Goal: Task Accomplishment & Management: Manage account settings

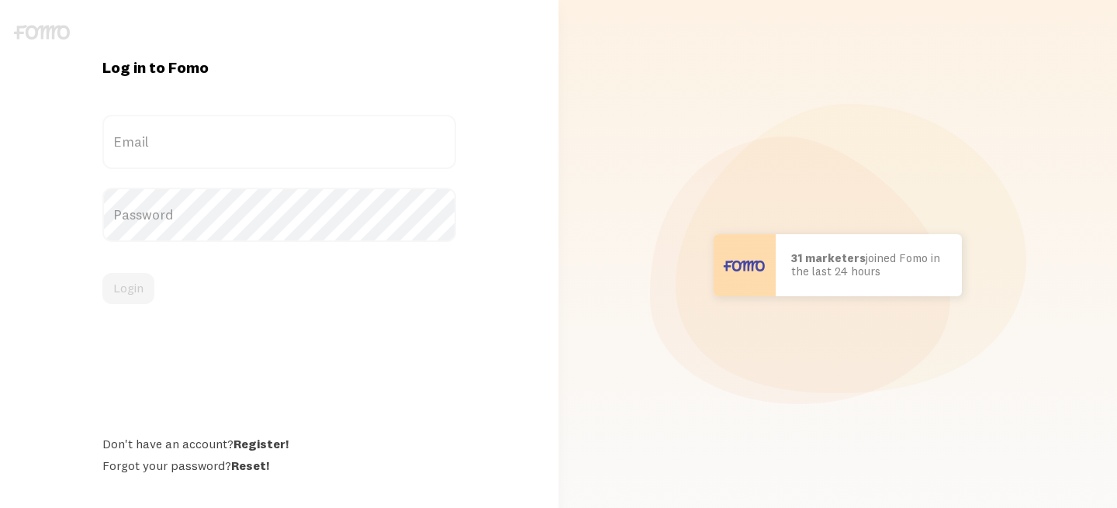
click at [436, 140] on keeper-lock "Open Keeper Popup" at bounding box center [437, 142] width 19 height 19
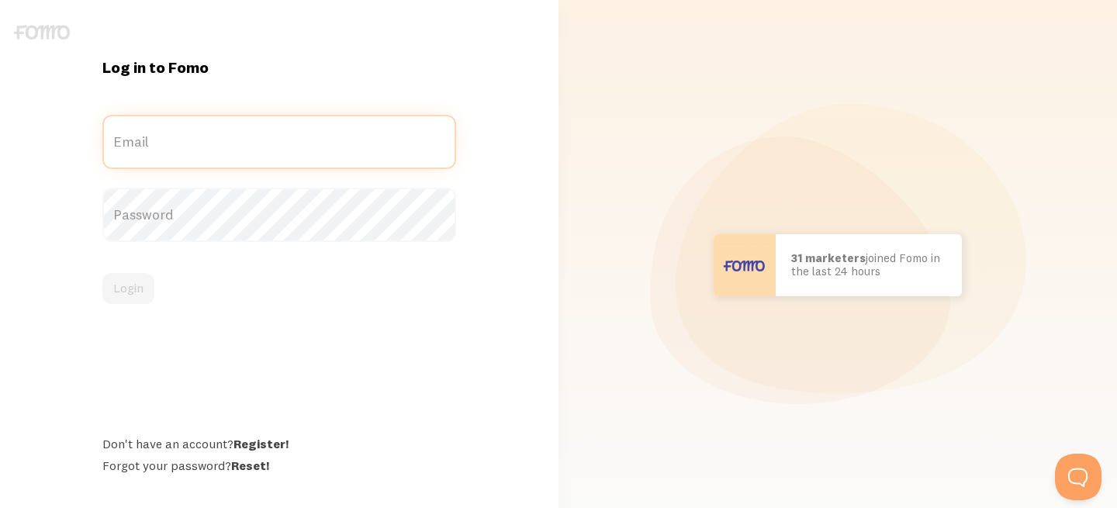
type input "[EMAIL_ADDRESS][DOMAIN_NAME]"
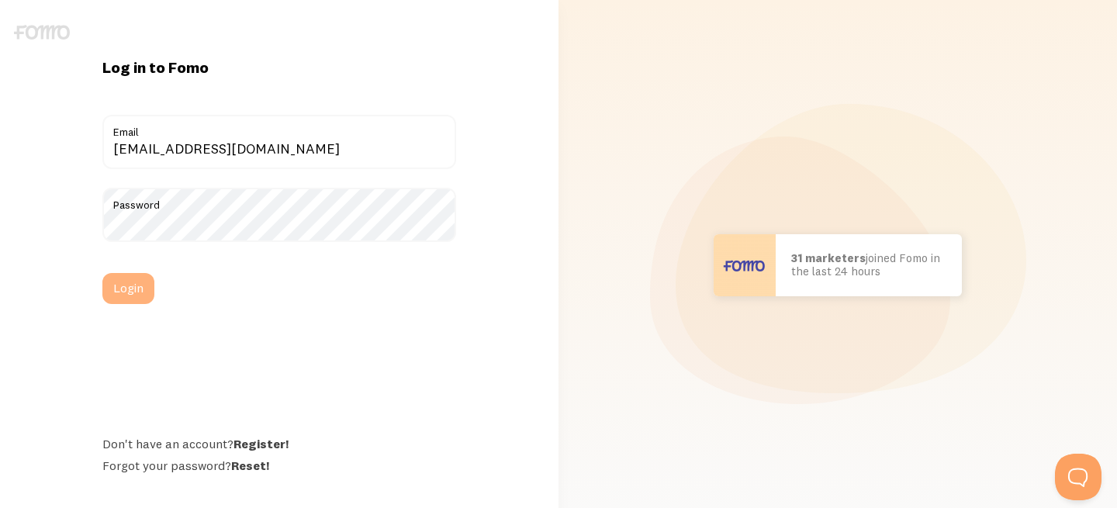
click at [133, 290] on button "Login" at bounding box center [128, 288] width 52 height 31
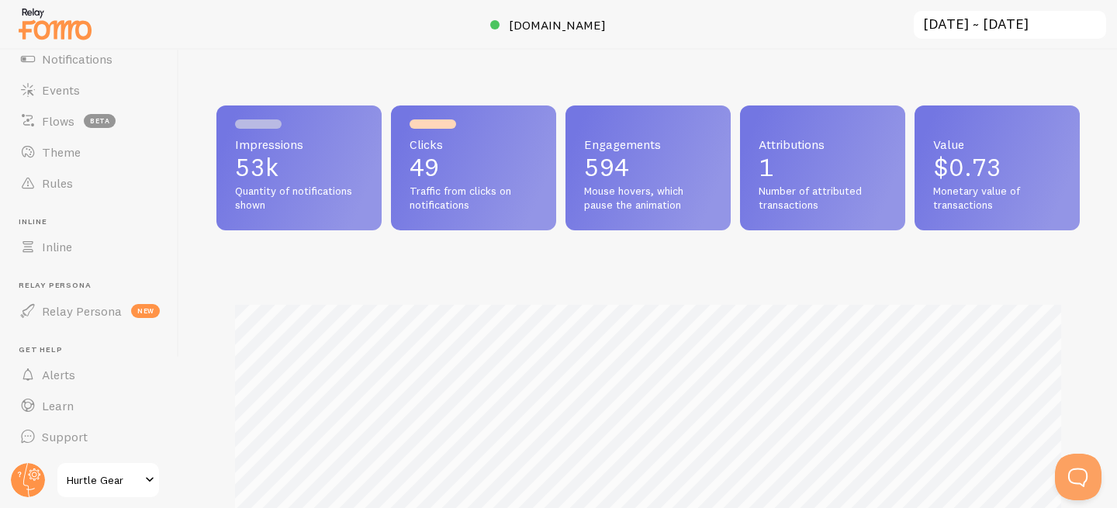
click at [995, 22] on input "2025-07-13 ~ 2025-08-12" at bounding box center [1010, 25] width 196 height 32
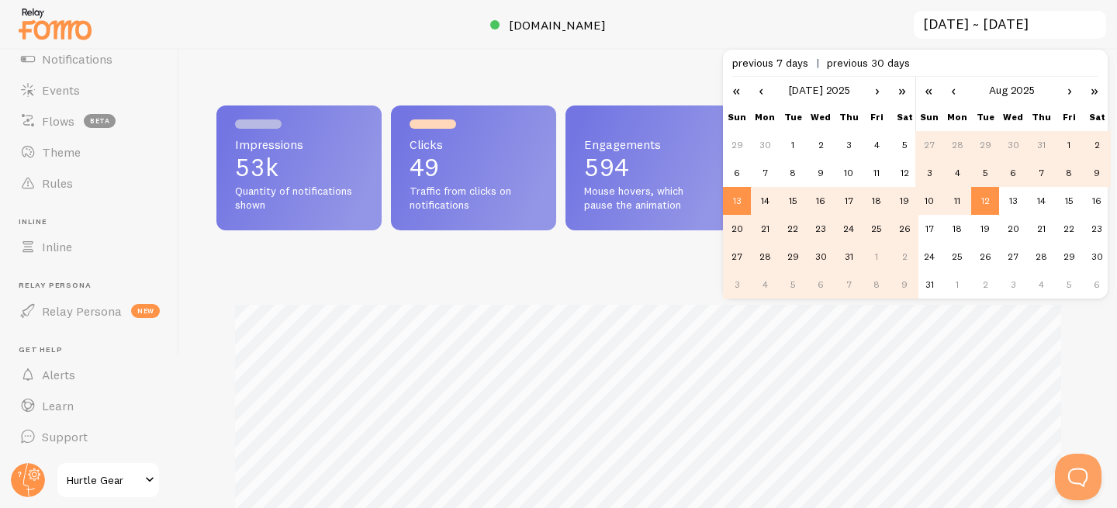
click at [850, 20] on div at bounding box center [558, 25] width 1117 height 50
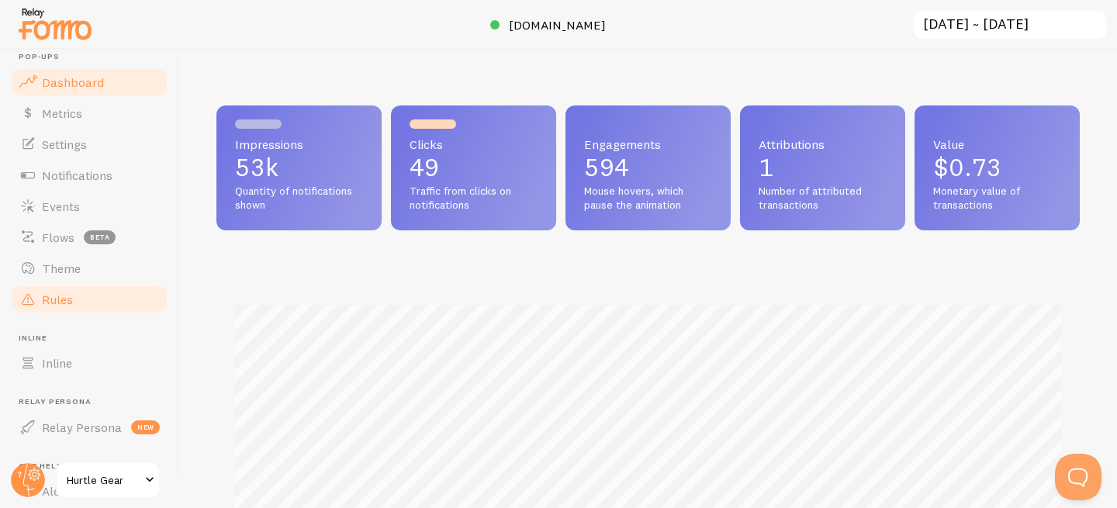
scroll to position [5, 0]
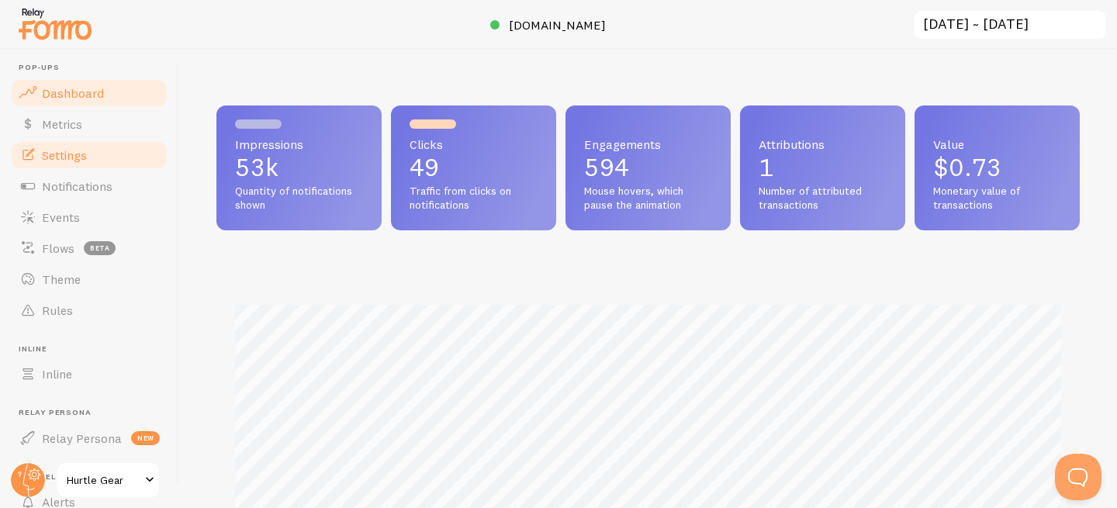
click at [69, 156] on span "Settings" at bounding box center [64, 155] width 45 height 16
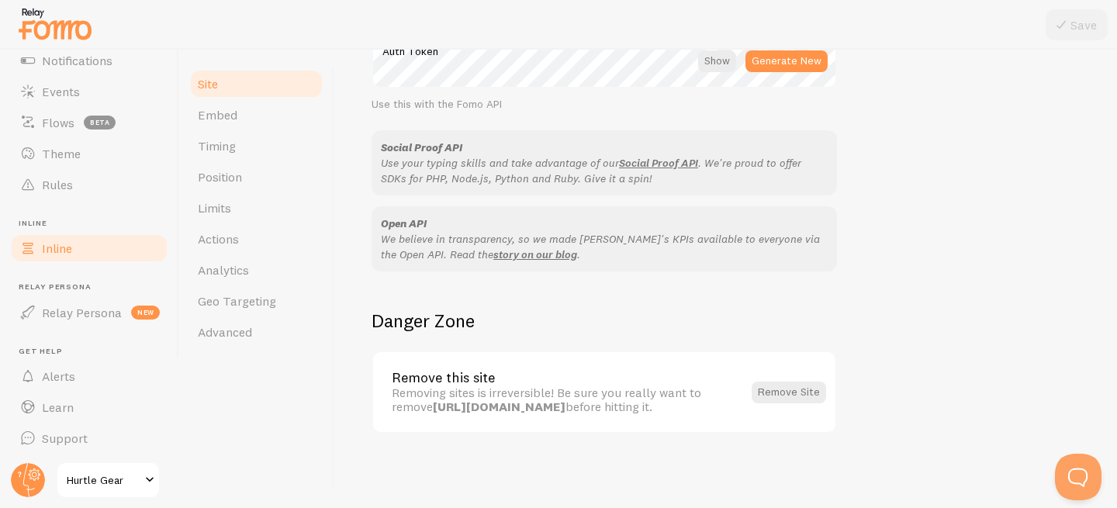
scroll to position [133, 0]
click at [95, 480] on span "Hurtle Gear" at bounding box center [104, 480] width 74 height 19
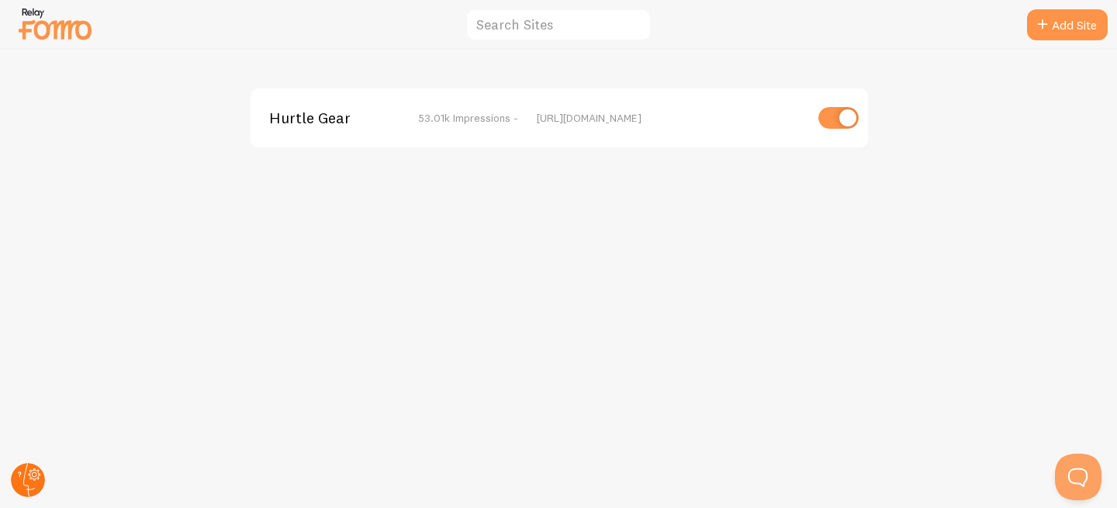
click at [27, 480] on circle at bounding box center [28, 480] width 34 height 34
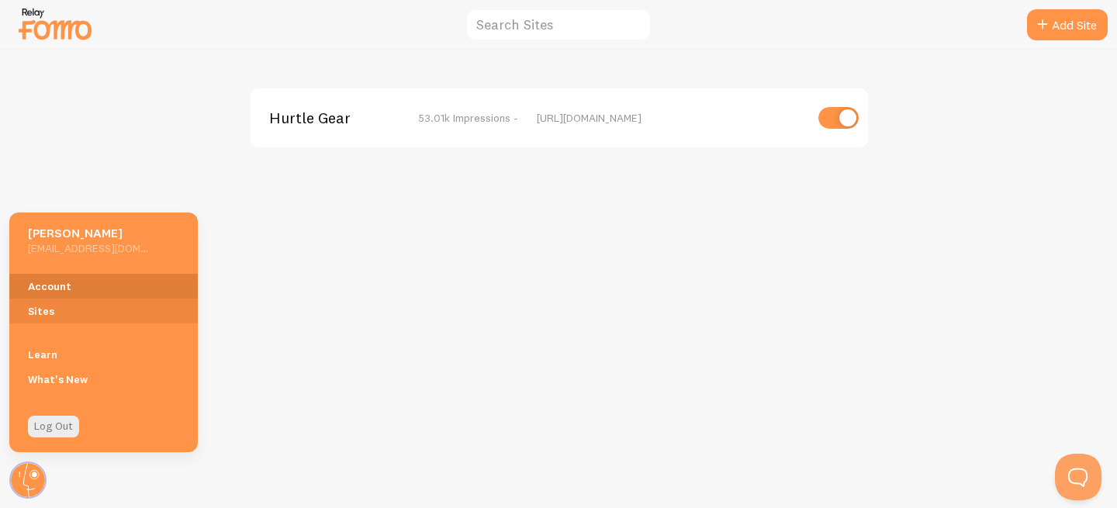
click at [71, 281] on link "Account" at bounding box center [103, 286] width 189 height 25
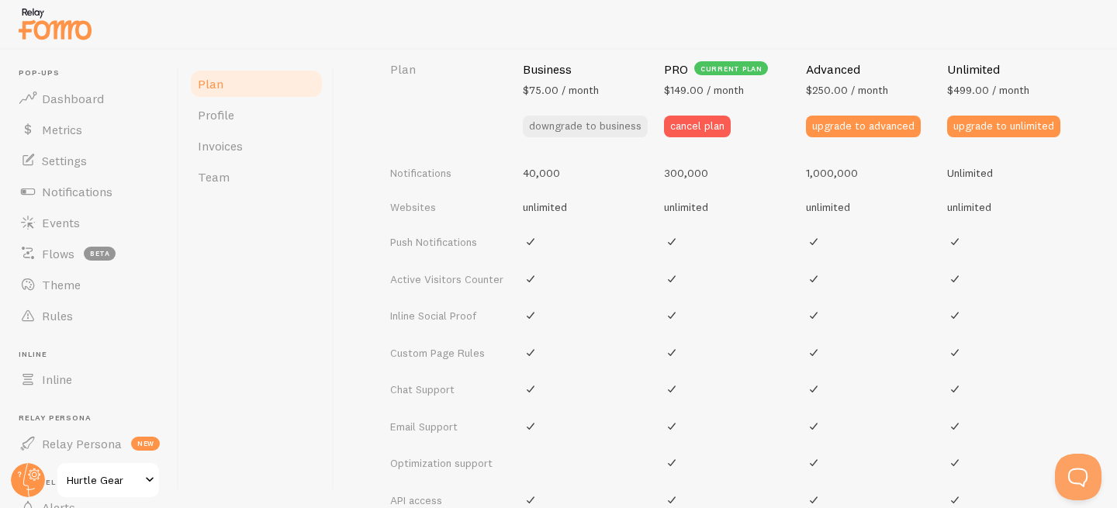
scroll to position [590, 0]
